Goal: Download file/media

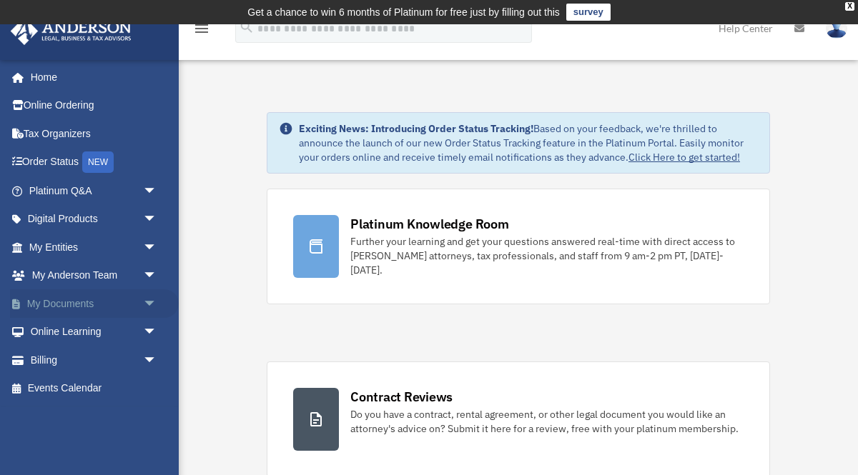
click at [143, 296] on span "arrow_drop_down" at bounding box center [157, 304] width 29 height 29
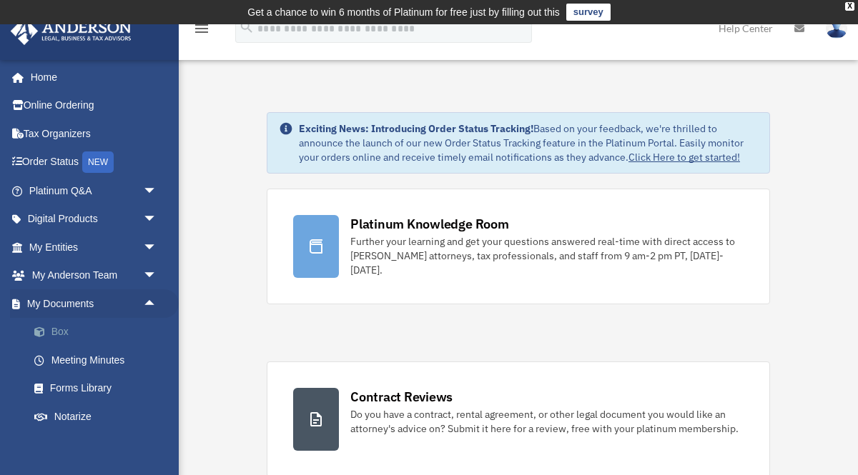
click at [51, 330] on link "Box" at bounding box center [99, 332] width 159 height 29
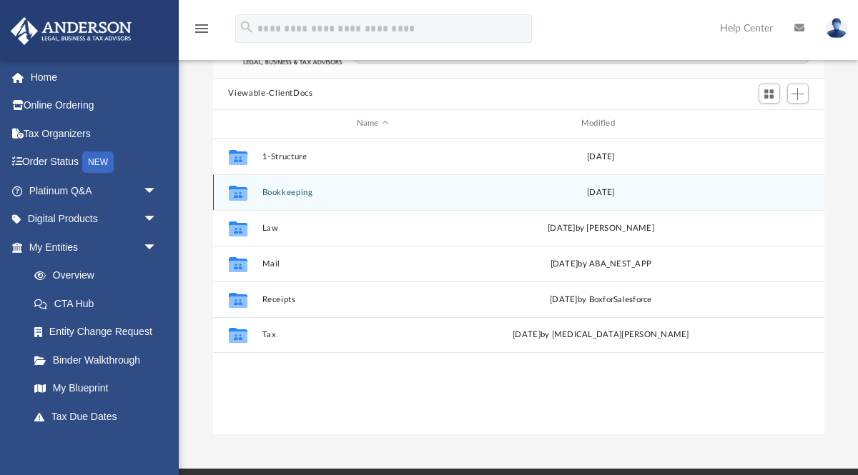
scroll to position [142, 0]
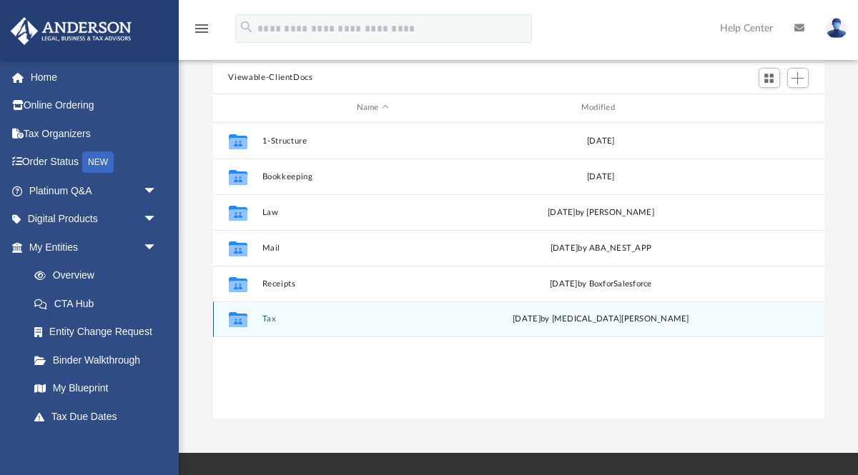
click at [268, 315] on button "Tax" at bounding box center [373, 319] width 222 height 9
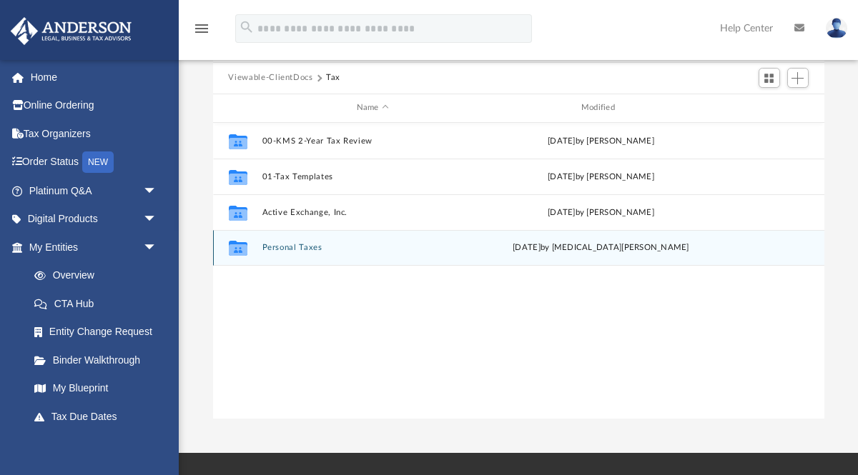
click at [287, 247] on button "Personal Taxes" at bounding box center [373, 247] width 222 height 9
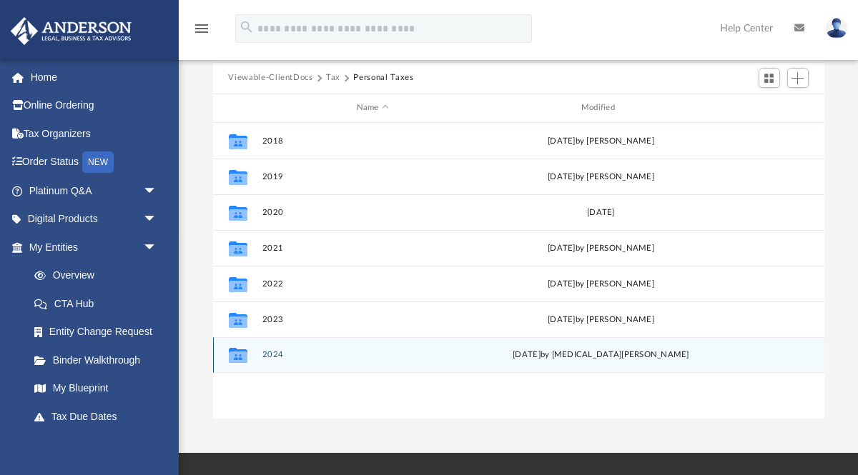
click at [277, 352] on button "2024" at bounding box center [373, 354] width 222 height 9
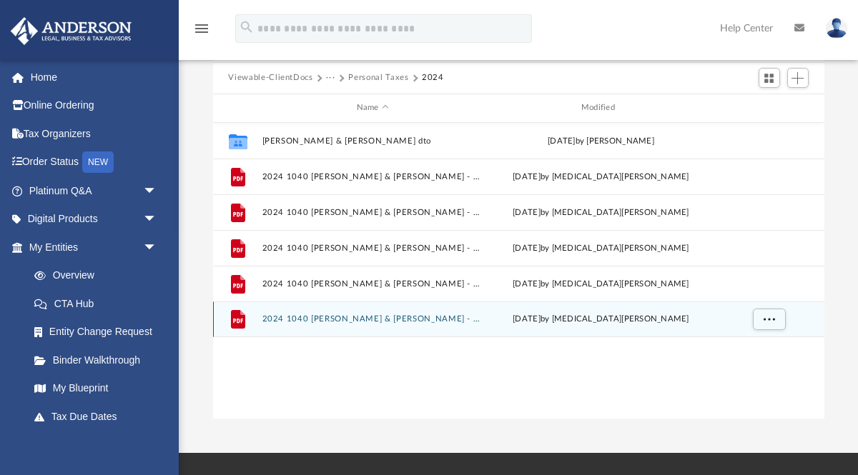
click at [305, 327] on div "File 2024 1040 [PERSON_NAME] & [PERSON_NAME] - Review Copy.pdf [DATE] by [MEDIC…" at bounding box center [518, 320] width 611 height 36
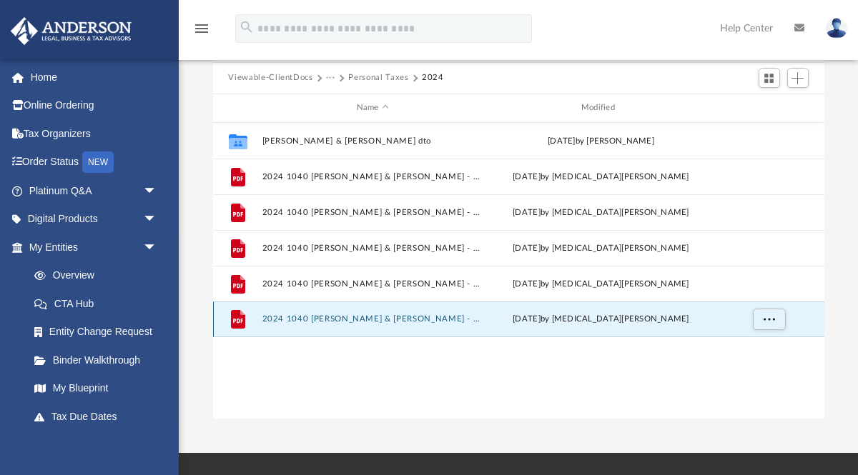
click at [316, 319] on button "2024 1040 [PERSON_NAME] & [PERSON_NAME] - Review Copy.pdf" at bounding box center [373, 319] width 222 height 9
